Goal: Transaction & Acquisition: Purchase product/service

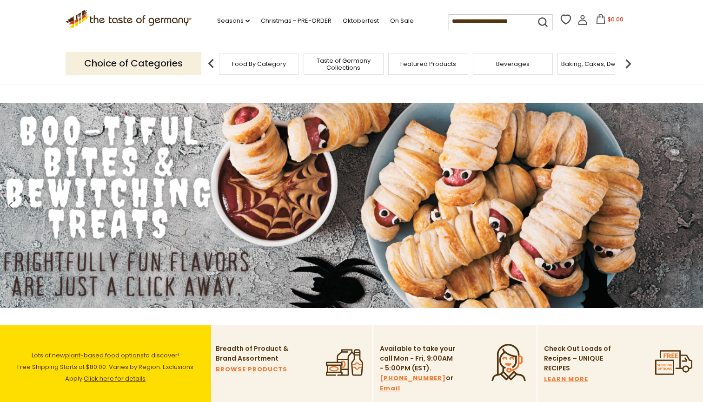
scroll to position [19, 0]
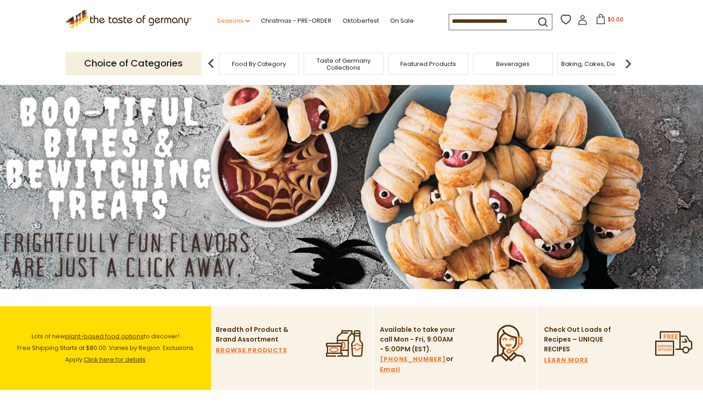
click at [217, 21] on link "Seasons dropdown_arrow" at bounding box center [233, 21] width 33 height 10
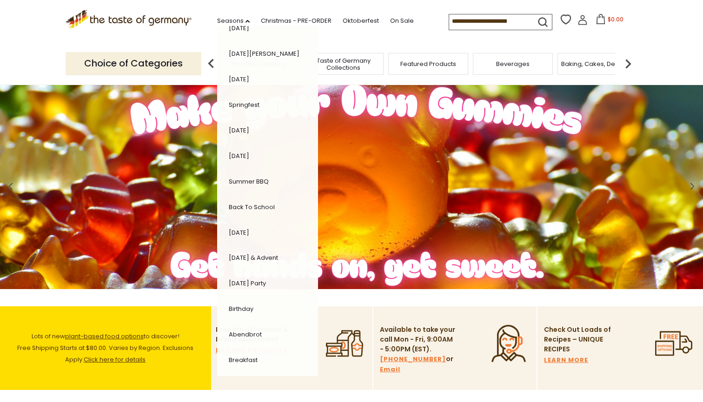
scroll to position [118, 0]
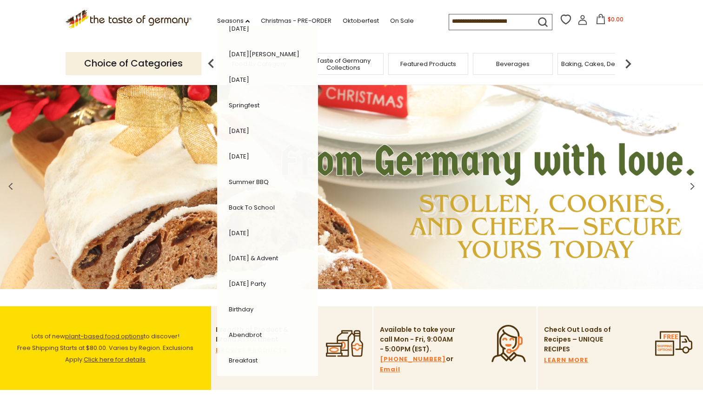
click at [239, 254] on link "[DATE] & Advent" at bounding box center [253, 258] width 49 height 9
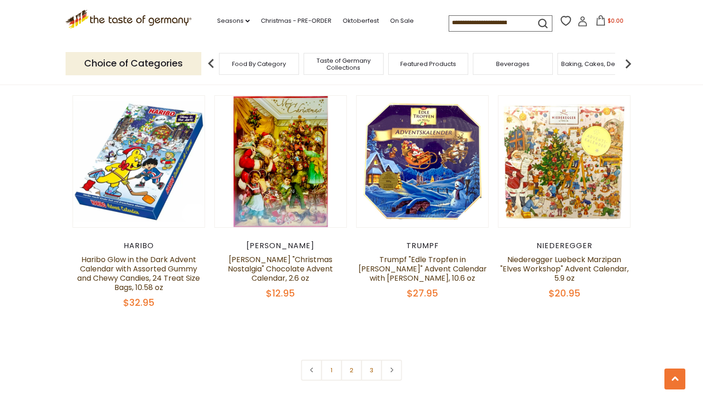
scroll to position [2094, 0]
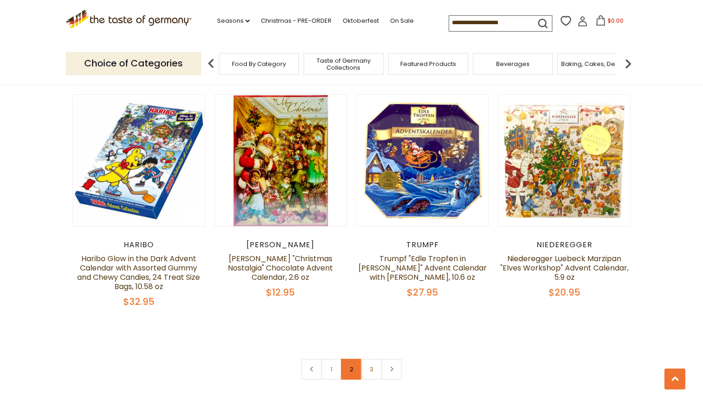
click at [352, 359] on link "2" at bounding box center [351, 369] width 21 height 21
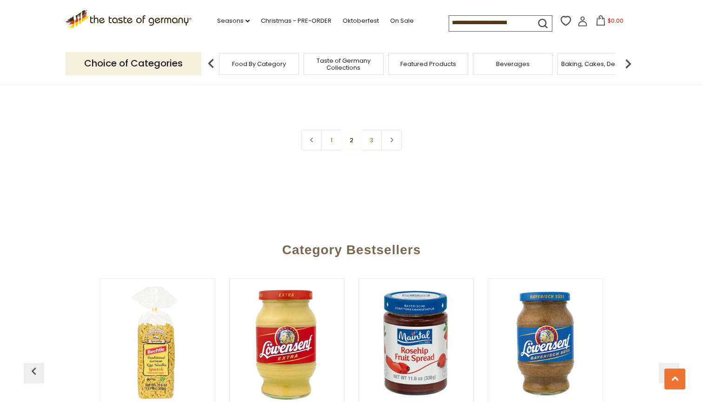
scroll to position [2298, 0]
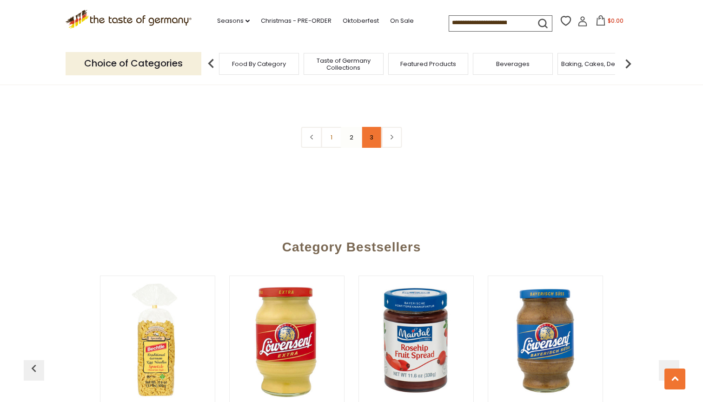
click at [375, 127] on link "3" at bounding box center [371, 137] width 21 height 21
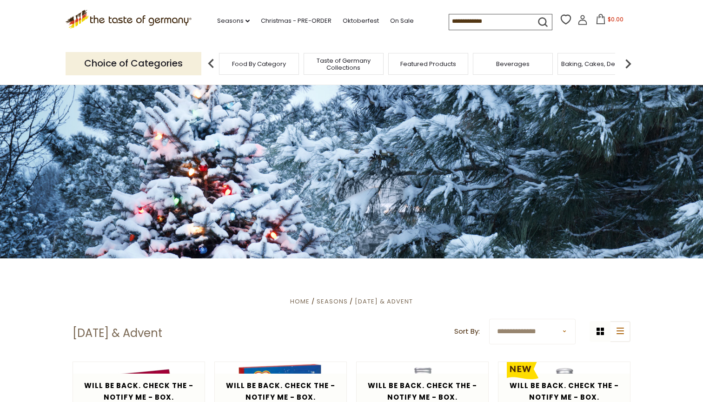
scroll to position [0, 0]
click at [449, 16] on input at bounding box center [488, 20] width 79 height 13
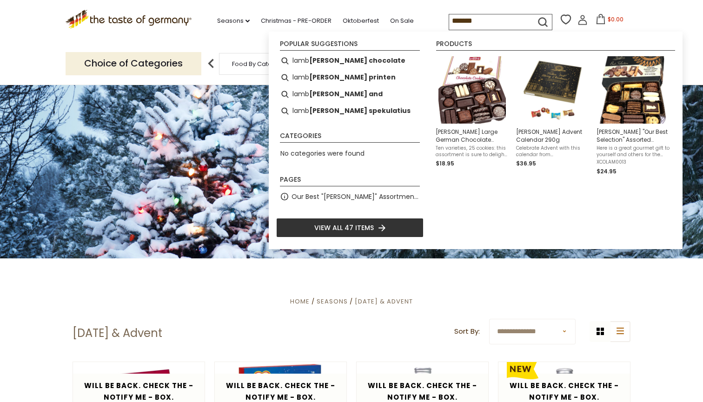
type input "********"
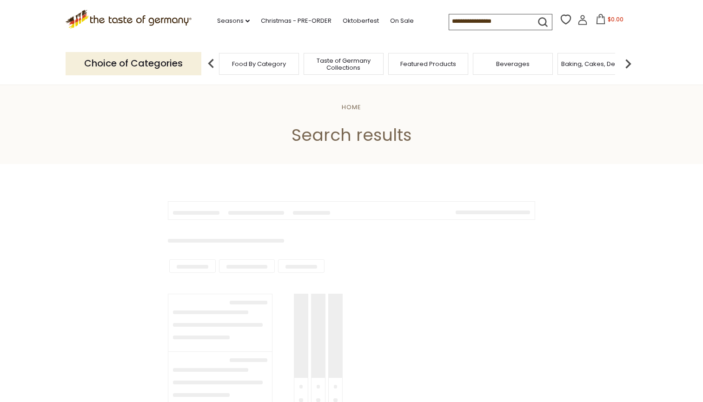
type input "********"
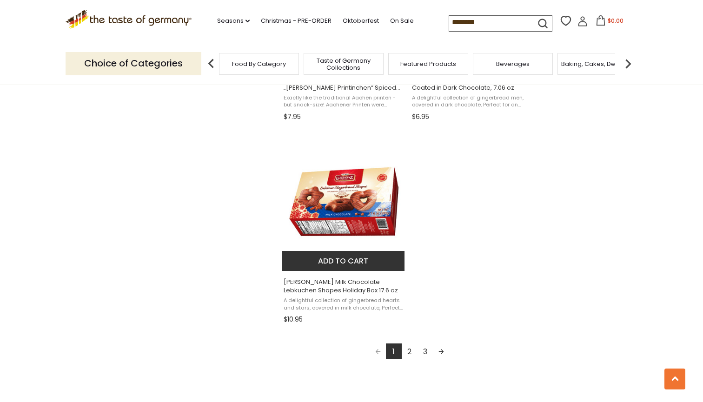
scroll to position [1570, 0]
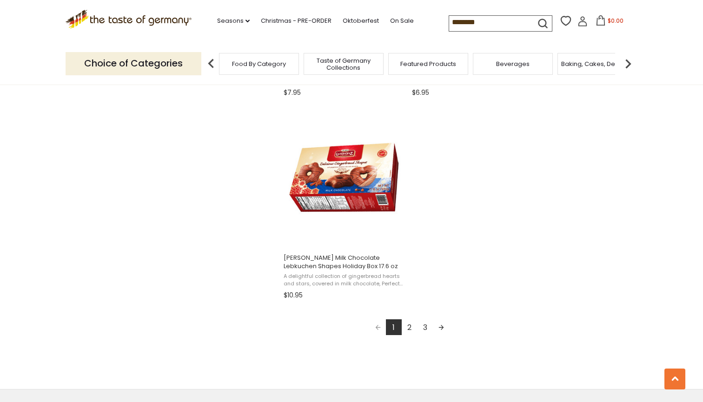
click at [414, 323] on link "2" at bounding box center [410, 327] width 16 height 16
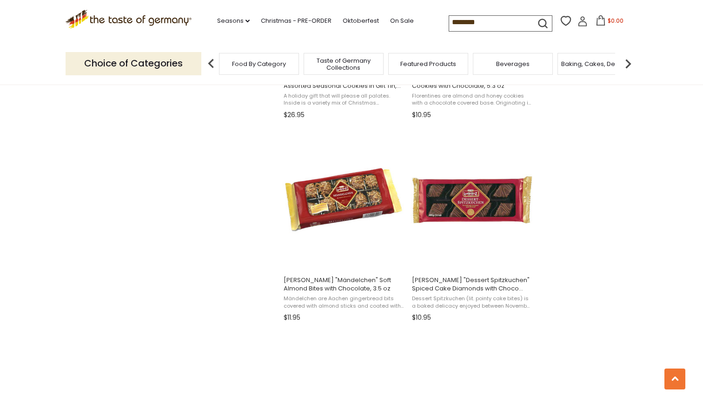
scroll to position [939, 0]
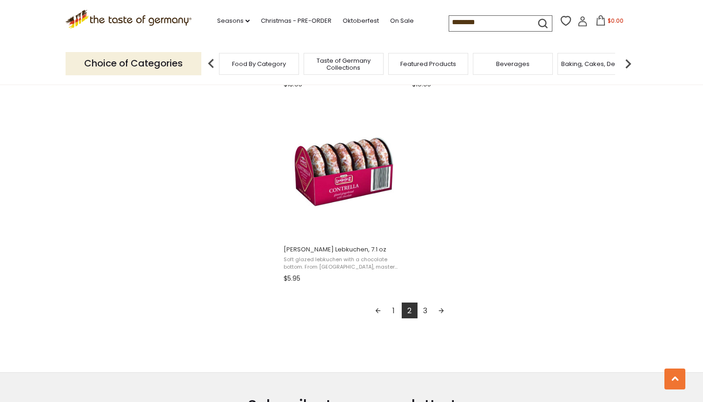
click at [425, 305] on link "3" at bounding box center [425, 311] width 16 height 16
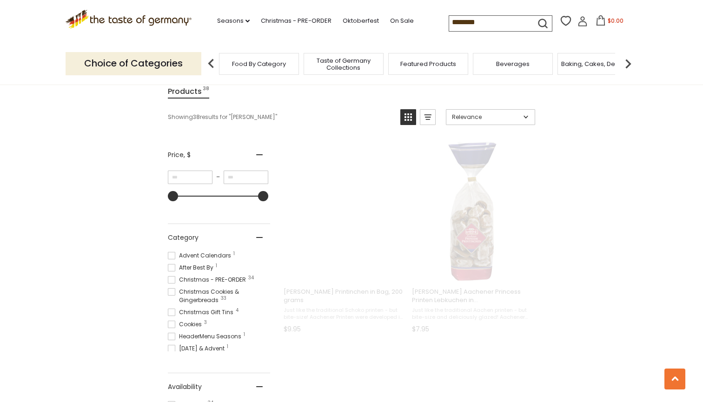
scroll to position [0, 0]
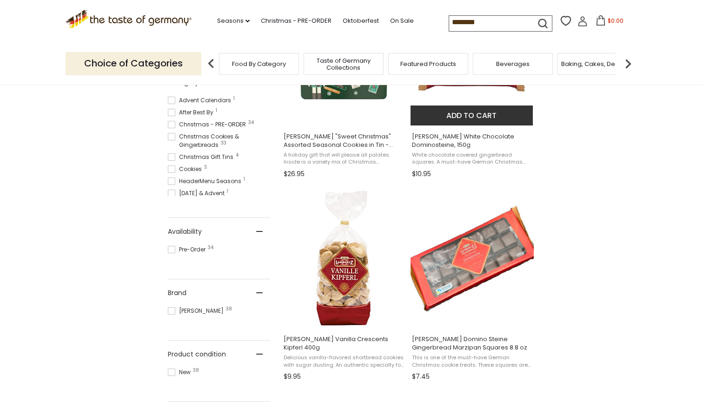
scroll to position [274, 0]
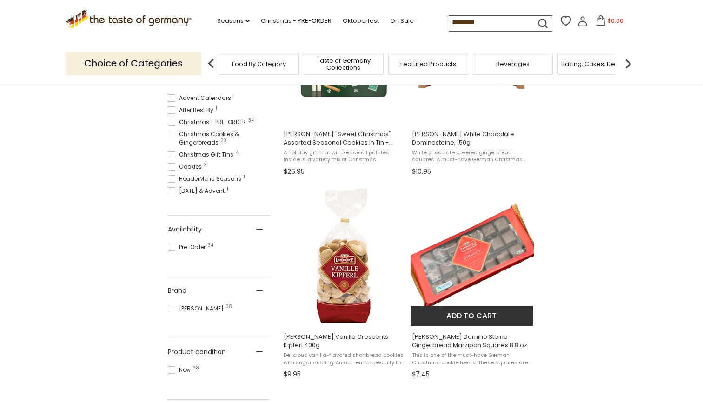
click at [501, 249] on img "Lambertz Domino Steine Gingerbread Marzipan Squares 8.8 oz" at bounding box center [471, 256] width 123 height 123
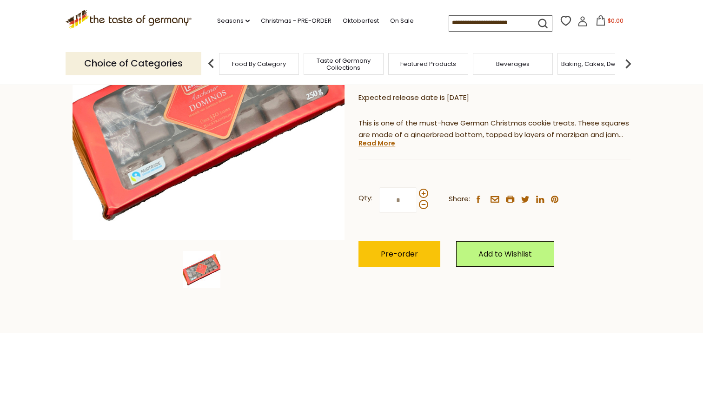
scroll to position [163, 0]
click at [378, 142] on link "Read More" at bounding box center [376, 143] width 37 height 9
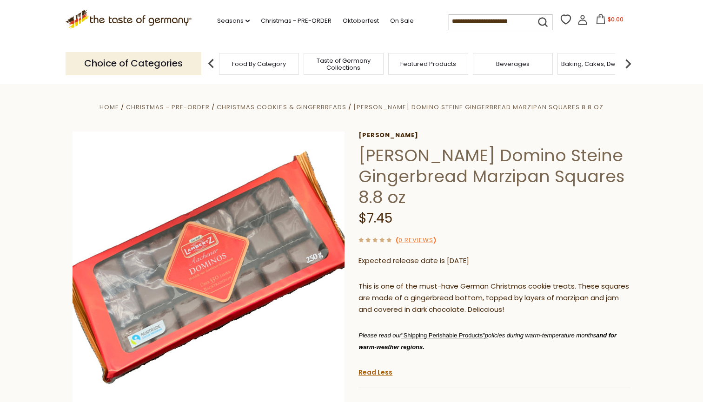
scroll to position [0, 0]
